Goal: Task Accomplishment & Management: Use online tool/utility

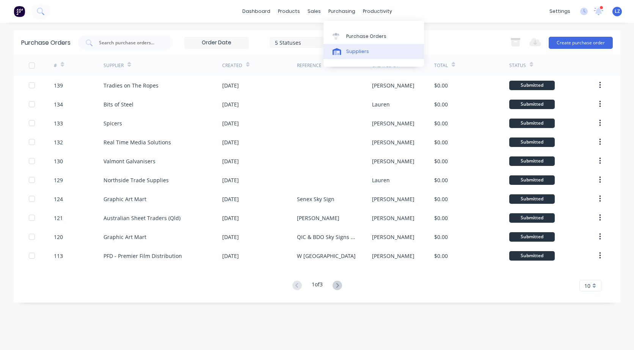
click at [353, 51] on div "Suppliers" at bounding box center [357, 51] width 23 height 7
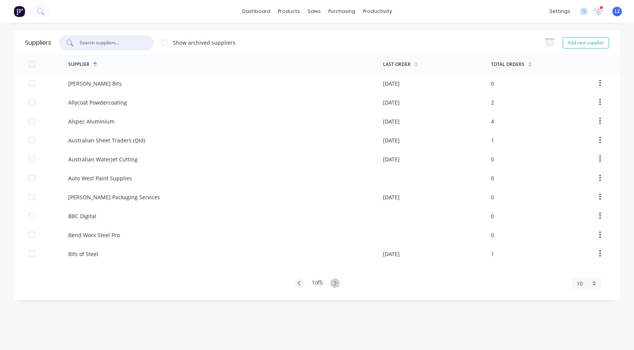
click at [100, 45] on input "text" at bounding box center [110, 43] width 63 height 8
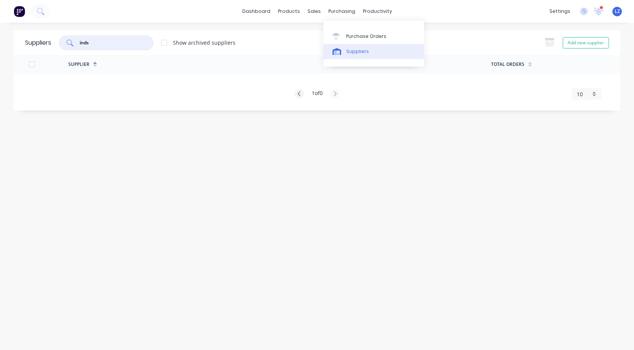
type input "inds"
click at [357, 49] on div "Suppliers" at bounding box center [357, 51] width 23 height 7
click at [354, 50] on div "Suppliers" at bounding box center [357, 51] width 23 height 7
click at [345, 10] on div "purchasing" at bounding box center [342, 11] width 34 height 11
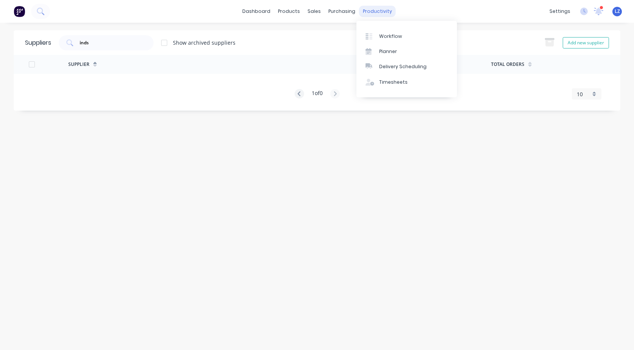
click at [368, 13] on div "productivity" at bounding box center [377, 11] width 37 height 11
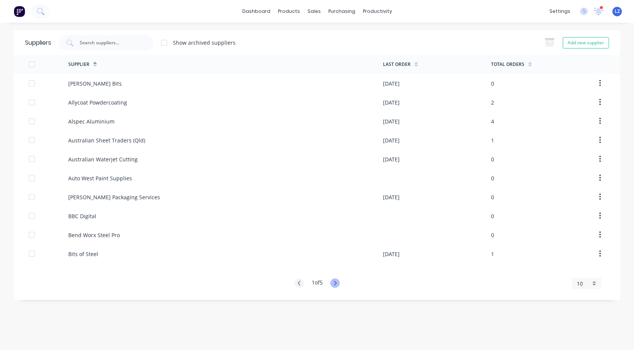
click at [336, 282] on icon at bounding box center [335, 283] width 3 height 5
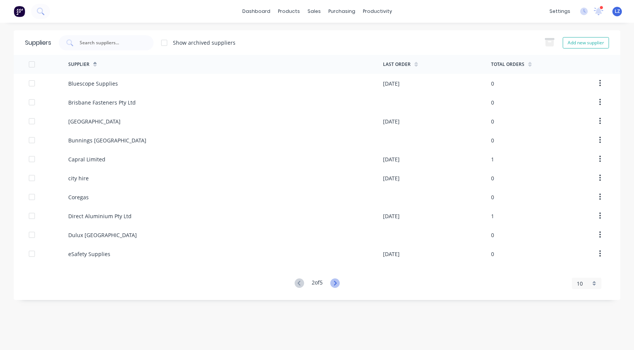
click at [339, 284] on icon at bounding box center [334, 283] width 9 height 9
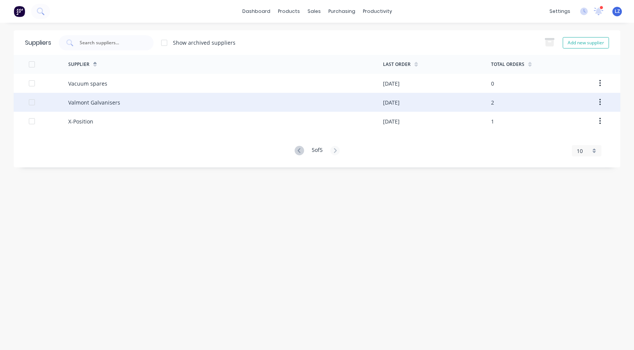
click at [111, 96] on div "Valmont Galvanisers" at bounding box center [225, 102] width 315 height 19
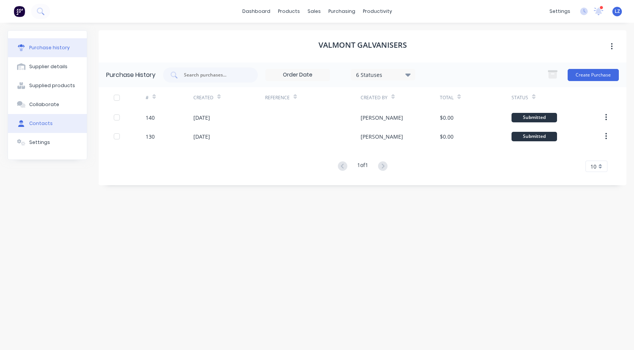
click at [41, 121] on div "Contacts" at bounding box center [41, 123] width 24 height 7
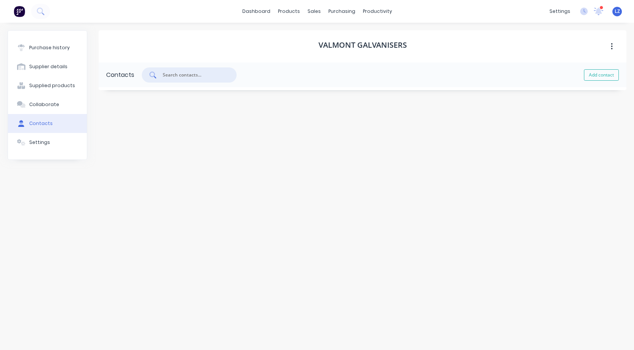
click at [174, 75] on input "text" at bounding box center [193, 75] width 63 height 8
click at [598, 74] on button "Add contact" at bounding box center [601, 74] width 35 height 11
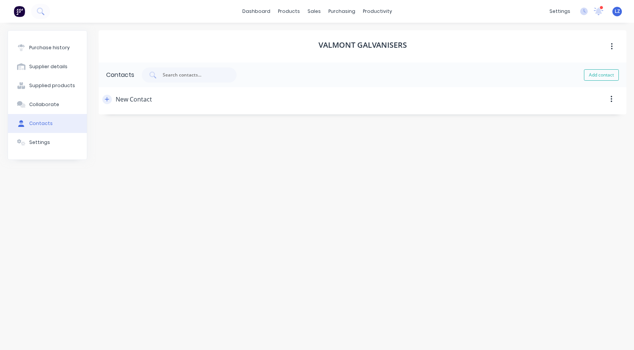
click at [106, 99] on icon "button" at bounding box center [107, 99] width 5 height 5
drag, startPoint x: 158, startPoint y: 132, endPoint x: 26, endPoint y: 150, distance: 133.9
click at [26, 150] on div "Purchase history Supplier details Supplied products Collaborate Contacts Settin…" at bounding box center [317, 182] width 619 height 305
click at [121, 161] on input at bounding box center [163, 161] width 106 height 11
click at [138, 130] on input "Valomnt" at bounding box center [163, 131] width 106 height 11
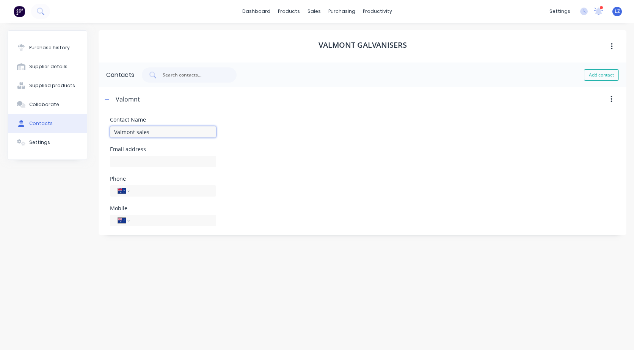
type input "Valmont sales"
type input "gavin.warner@valmont.com"
click at [44, 141] on div "Settings" at bounding box center [39, 142] width 21 height 7
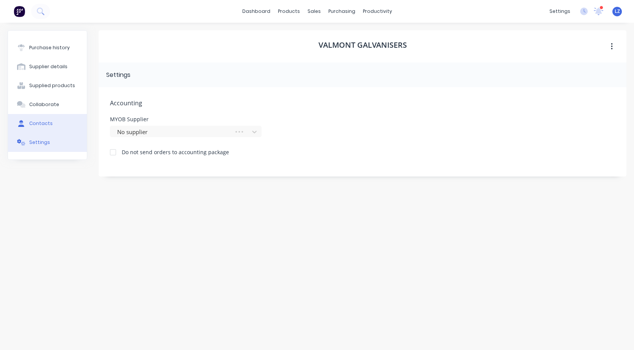
click at [43, 123] on div "Contacts" at bounding box center [41, 123] width 24 height 7
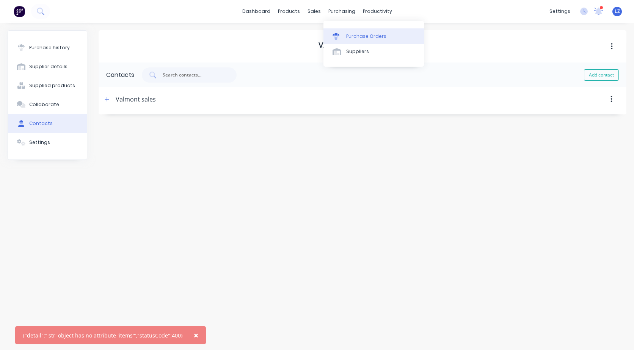
click at [363, 34] on div "Purchase Orders" at bounding box center [366, 36] width 40 height 7
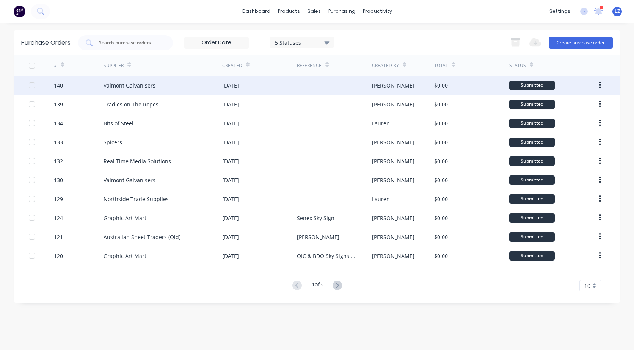
click at [599, 83] on icon "button" at bounding box center [600, 85] width 2 height 8
click at [464, 85] on div "$0.00" at bounding box center [471, 85] width 75 height 19
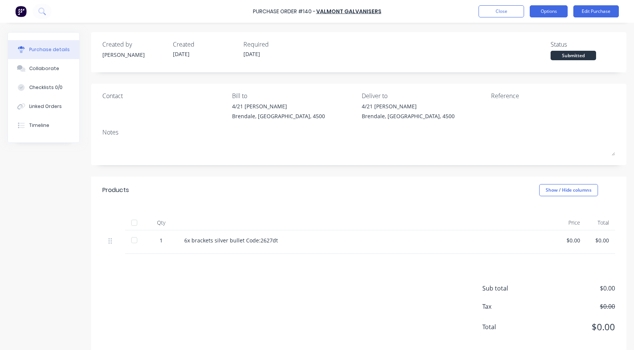
click at [549, 11] on button "Options" at bounding box center [549, 11] width 38 height 12
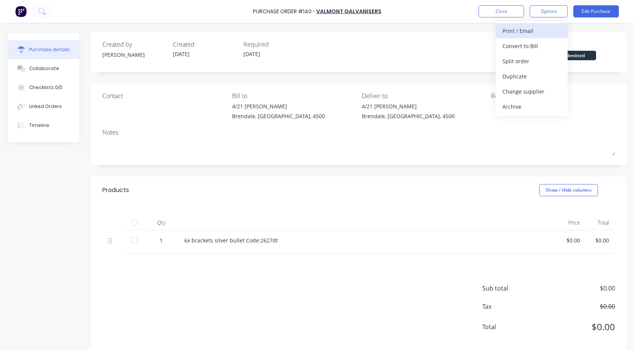
click at [514, 30] on div "Print / Email" at bounding box center [531, 30] width 58 height 11
drag, startPoint x: 219, startPoint y: 265, endPoint x: 169, endPoint y: 248, distance: 51.9
click at [212, 262] on div "Sub total $0.00 Tax $0.00 Total $0.00" at bounding box center [358, 304] width 535 height 100
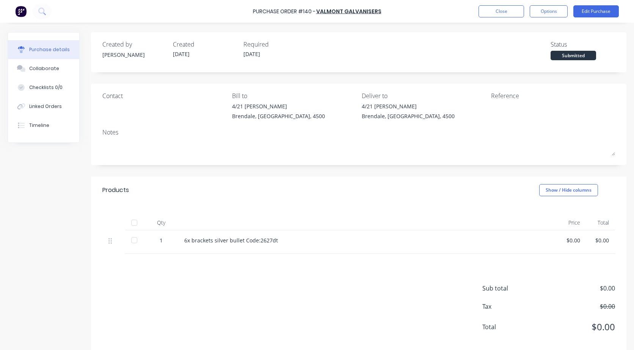
click at [168, 241] on div "1" at bounding box center [161, 241] width 22 height 8
click at [165, 241] on div "1" at bounding box center [161, 241] width 22 height 8
click at [162, 240] on div "1" at bounding box center [161, 241] width 22 height 8
click at [164, 239] on div "1" at bounding box center [161, 241] width 22 height 8
click at [164, 242] on div "1" at bounding box center [161, 241] width 22 height 8
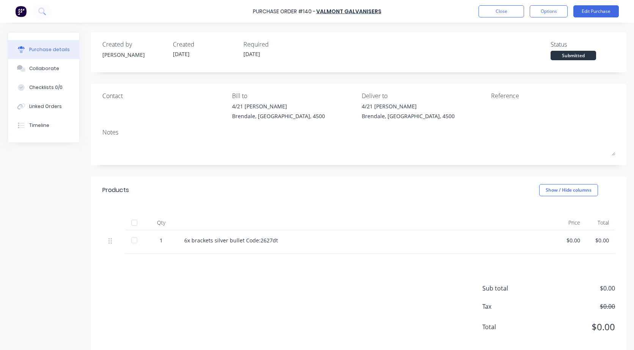
click at [164, 242] on div "1" at bounding box center [161, 241] width 22 height 8
drag, startPoint x: 164, startPoint y: 242, endPoint x: 218, endPoint y: 277, distance: 64.1
click at [218, 277] on div "Sub total $0.00 Tax $0.00 Total $0.00" at bounding box center [358, 304] width 535 height 100
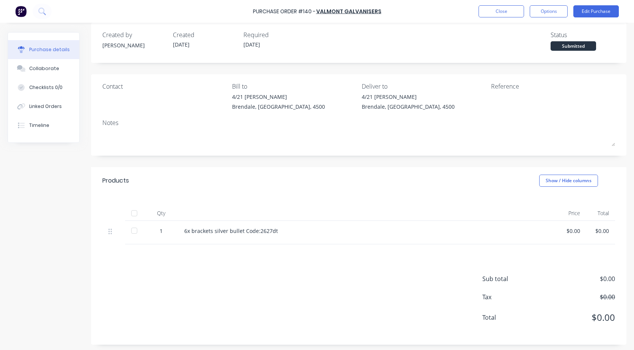
scroll to position [12, 0]
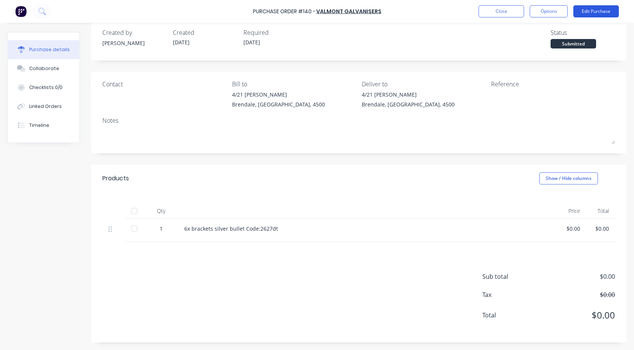
click at [596, 11] on button "Edit Purchase" at bounding box center [595, 11] width 45 height 12
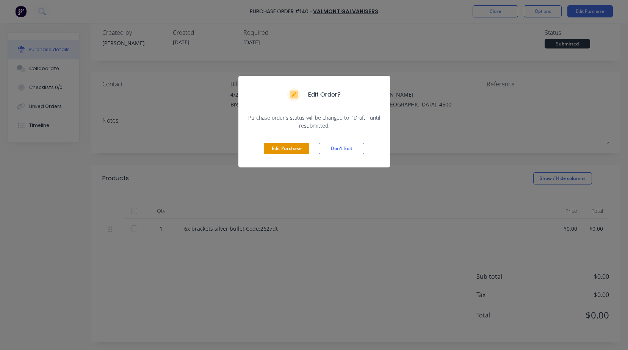
click at [284, 147] on button "Edit Purchase" at bounding box center [286, 148] width 45 height 11
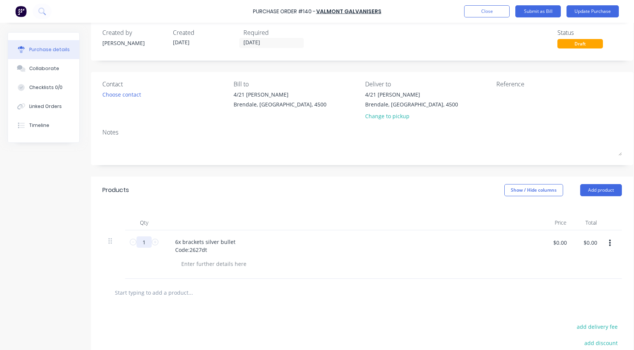
click at [147, 245] on input "1" at bounding box center [143, 242] width 15 height 11
type input "6"
click at [587, 10] on button "Update Purchase" at bounding box center [592, 11] width 52 height 12
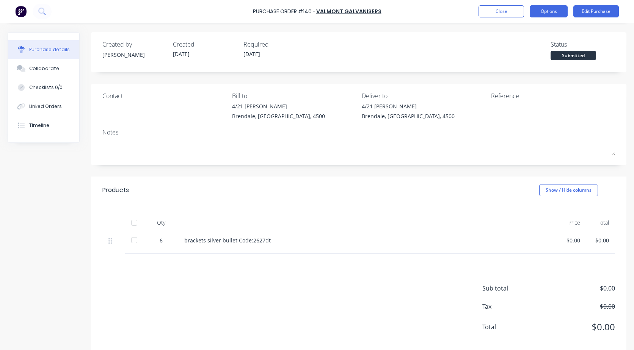
click at [550, 11] on button "Options" at bounding box center [549, 11] width 38 height 12
click at [516, 64] on div "Without pricing" at bounding box center [531, 61] width 58 height 11
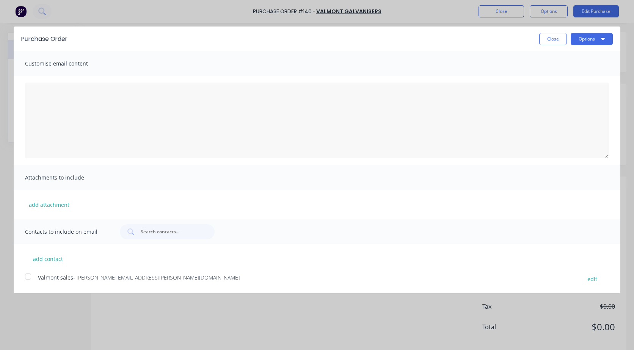
click at [30, 278] on div at bounding box center [27, 276] width 15 height 15
click at [577, 42] on button "Options" at bounding box center [592, 39] width 42 height 12
click at [559, 73] on div "Email" at bounding box center [576, 73] width 58 height 11
